Goal: Use online tool/utility: Utilize a website feature to perform a specific function

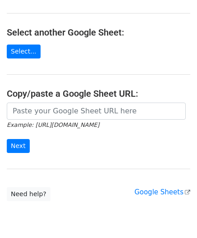
scroll to position [90, 0]
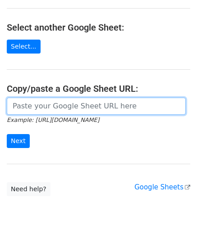
click at [55, 109] on input "url" at bounding box center [96, 106] width 179 height 17
paste input "[URL][DOMAIN_NAME]"
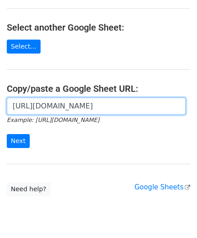
scroll to position [0, 196]
type input "[URL][DOMAIN_NAME]"
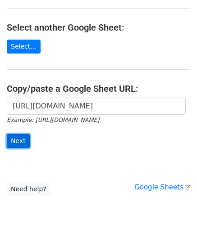
click at [18, 140] on input "Next" at bounding box center [18, 141] width 23 height 14
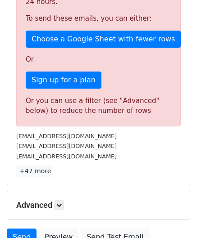
scroll to position [304, 0]
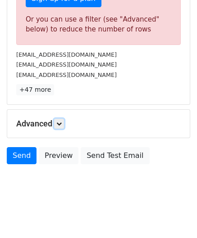
click at [62, 124] on icon at bounding box center [58, 123] width 5 height 5
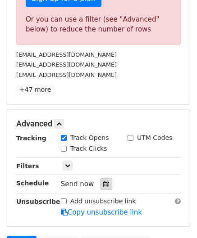
click at [100, 180] on div at bounding box center [106, 184] width 12 height 12
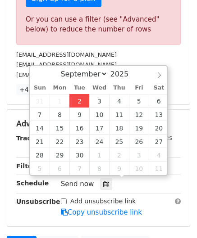
type input "2025-09-02 12:00"
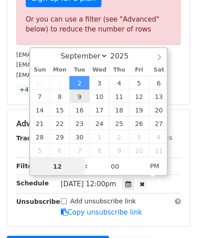
paste input "4"
type input "4"
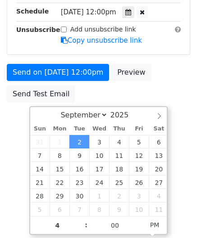
type input "2025-09-02 16:00"
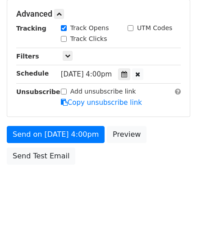
scroll to position [413, 0]
